Goal: Ask a question

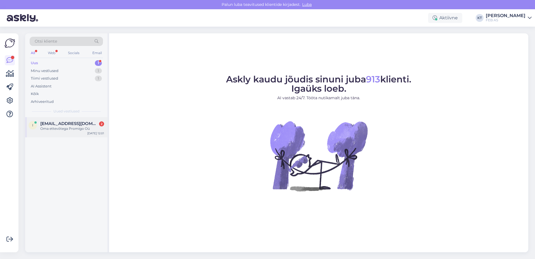
click at [71, 127] on div "Oma ettevõtega Promigo Oü" at bounding box center [72, 128] width 64 height 5
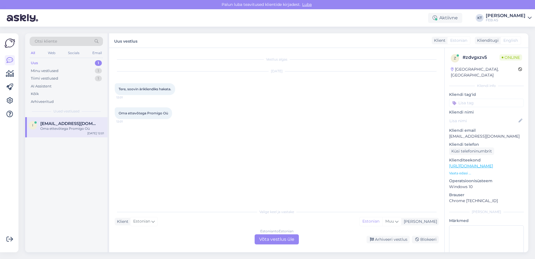
click at [279, 235] on div "Estonian to Estonian Võta vestlus üle" at bounding box center [277, 239] width 44 height 10
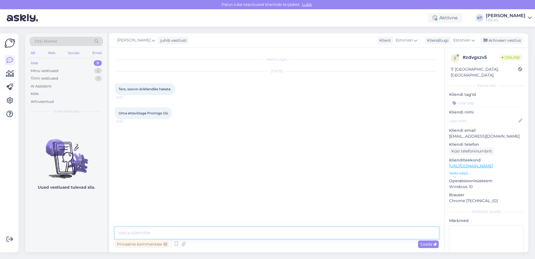
click at [192, 229] on textarea at bounding box center [277, 233] width 324 height 12
click at [190, 230] on textarea "Tere!" at bounding box center [277, 233] width 324 height 12
drag, startPoint x: 192, startPoint y: 235, endPoint x: 194, endPoint y: 232, distance: 3.4
click at [192, 235] on textarea "Tere! Kliendilepingu avaldust" at bounding box center [277, 233] width 324 height 12
click at [338, 233] on textarea "Tere! Kliendilepingu avaldust on kõige mugavam täita läbi iseteeninduse." at bounding box center [277, 233] width 324 height 12
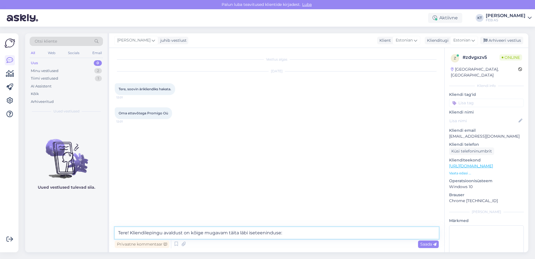
paste textarea "[URL][DOMAIN_NAME]"
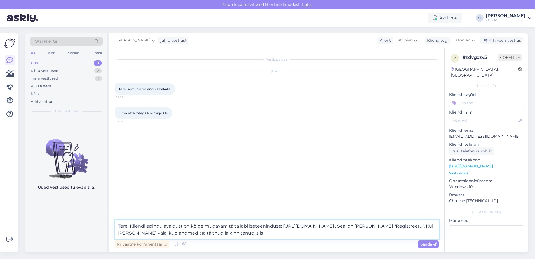
drag, startPoint x: 289, startPoint y: 231, endPoint x: 387, endPoint y: 232, distance: 98.3
click at [387, 232] on textarea "Tere! Kliendilepingu avaldust on kõige mugavam täita läbi iseteeninduse: [URL][…" at bounding box center [277, 229] width 324 height 18
click at [235, 231] on textarea "Tere! Kliendilepingu avaldust on kõige mugavam täita läbi iseteeninduse: [URL][…" at bounding box center [277, 229] width 324 height 18
type textarea "Tere! Kliendilepingu avaldust on kõige mugavam täita läbi iseteeninduse: [URL][…"
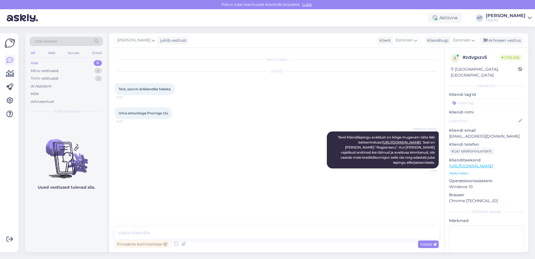
click at [262, 188] on div "Vestlus algas [DATE] Tere, soovin ärikliendiks hakata. 12:01 Oma ettevõtega Pro…" at bounding box center [279, 137] width 329 height 168
